Goal: Check status: Check status

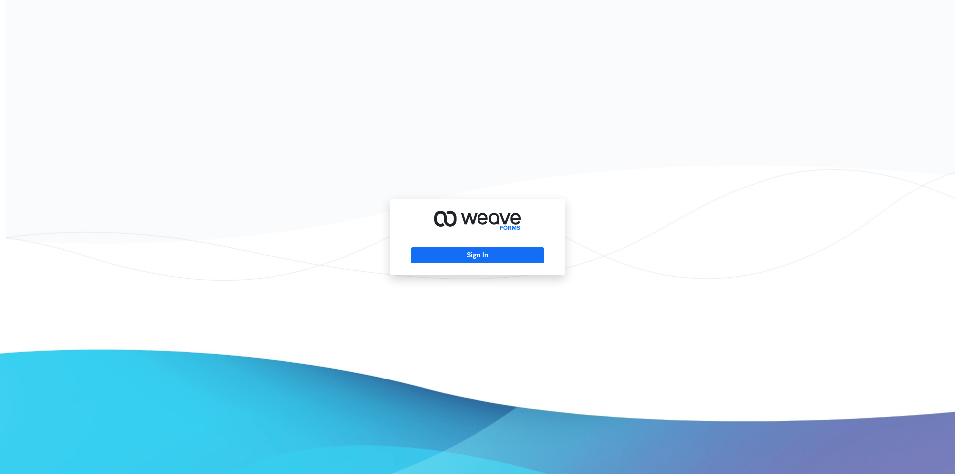
drag, startPoint x: 461, startPoint y: 262, endPoint x: 375, endPoint y: 212, distance: 99.1
click at [461, 262] on button "Sign In" at bounding box center [477, 255] width 133 height 16
click at [474, 262] on button "Sign In" at bounding box center [477, 255] width 133 height 16
